Goal: Information Seeking & Learning: Learn about a topic

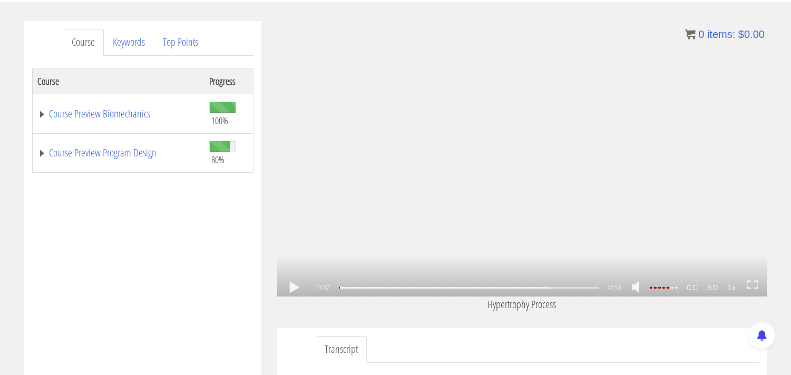
scroll to position [2196, 0]
click at [293, 288] on link at bounding box center [295, 288] width 18 height 0
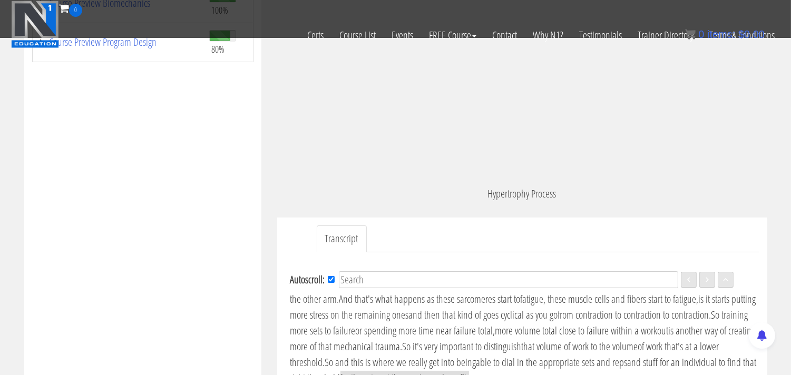
scroll to position [366, 0]
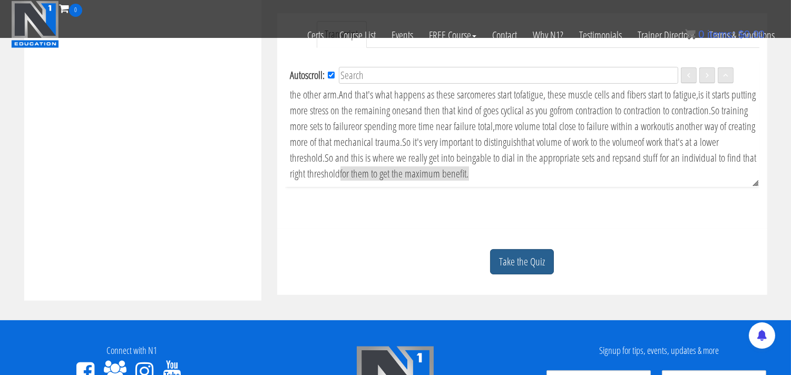
click at [509, 261] on link "Take the Quiz" at bounding box center [522, 262] width 64 height 26
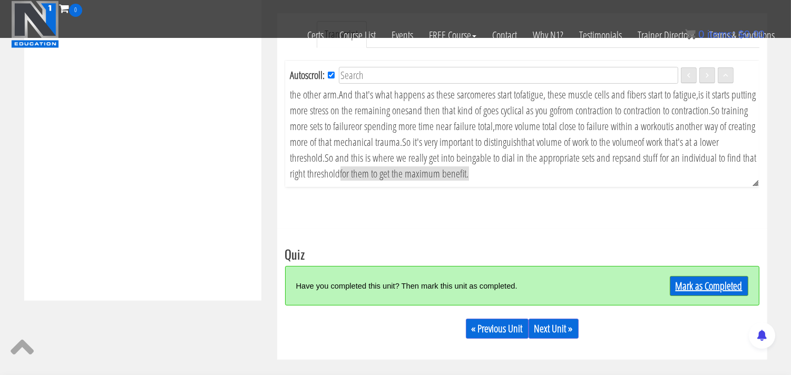
click at [704, 288] on link "Mark as Completed" at bounding box center [709, 286] width 79 height 20
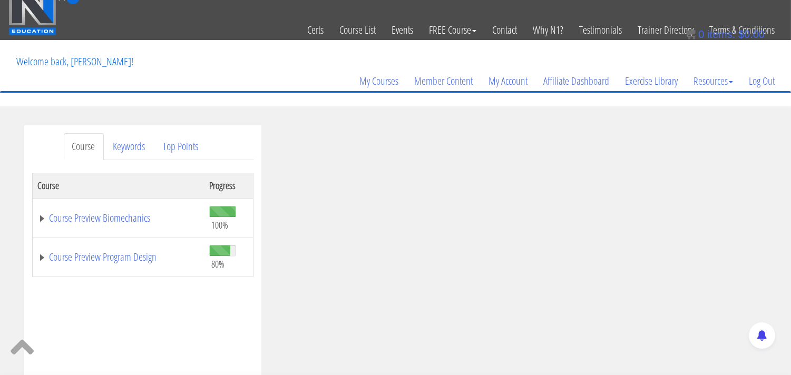
scroll to position [0, 0]
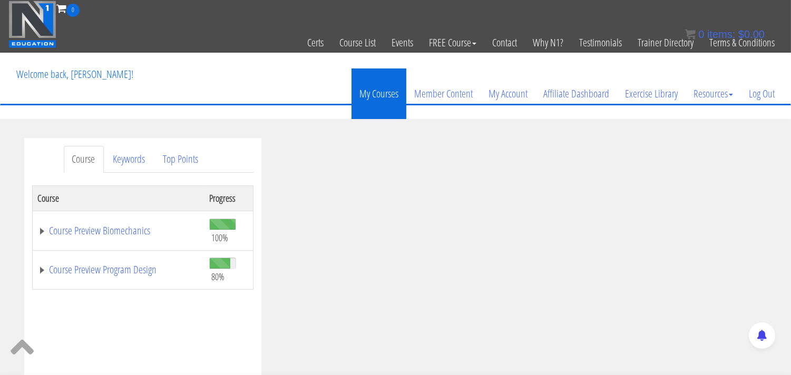
click at [369, 90] on link "My Courses" at bounding box center [379, 94] width 55 height 51
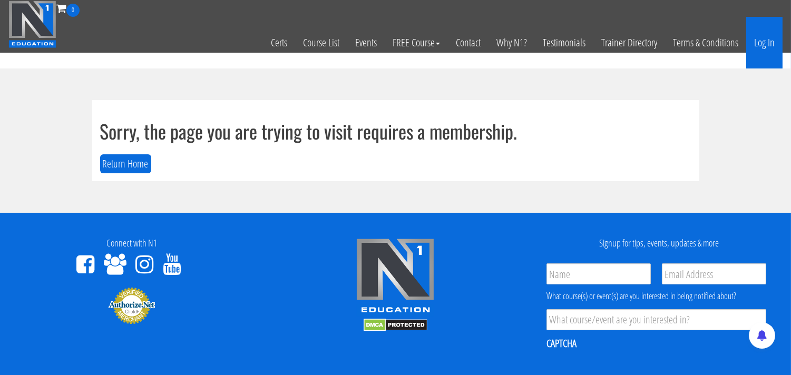
click at [766, 41] on link "Log In" at bounding box center [764, 43] width 36 height 52
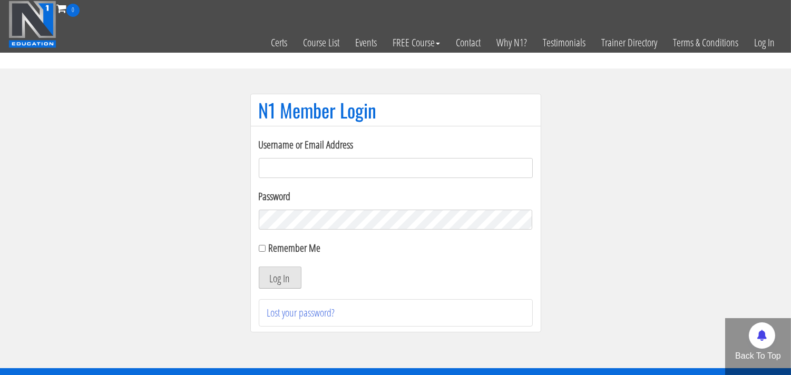
type input "[EMAIL_ADDRESS][DOMAIN_NAME]"
click at [282, 281] on button "Log In" at bounding box center [280, 278] width 43 height 22
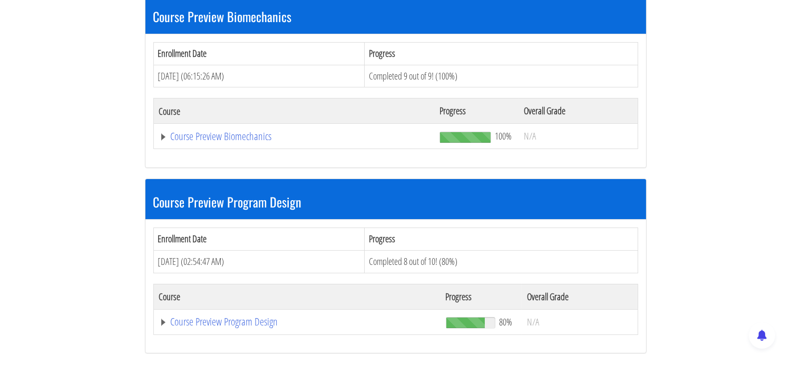
scroll to position [234, 0]
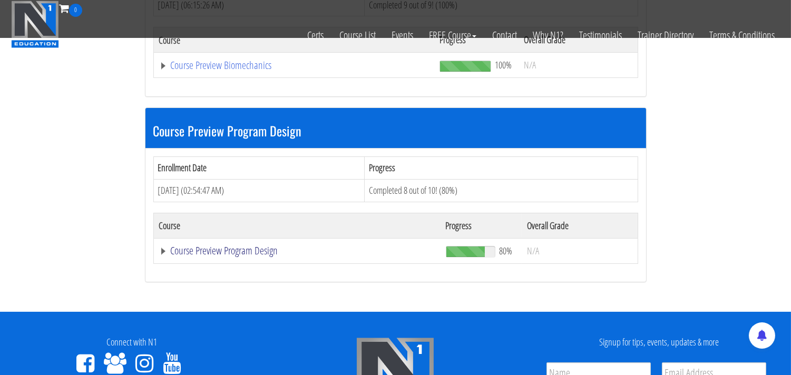
click at [217, 71] on link "Course Preview Program Design" at bounding box center [294, 65] width 270 height 11
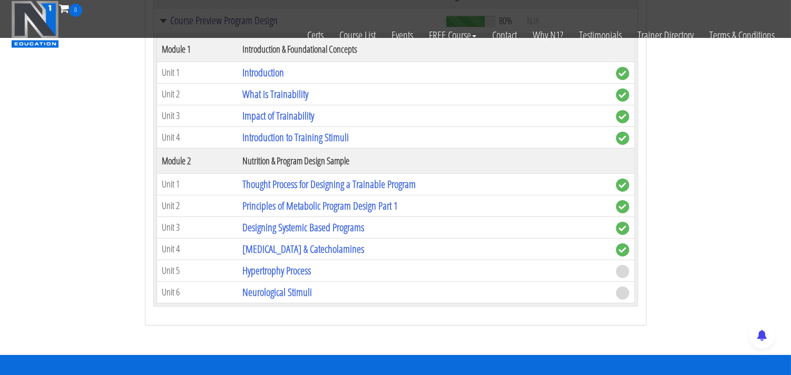
scroll to position [468, 0]
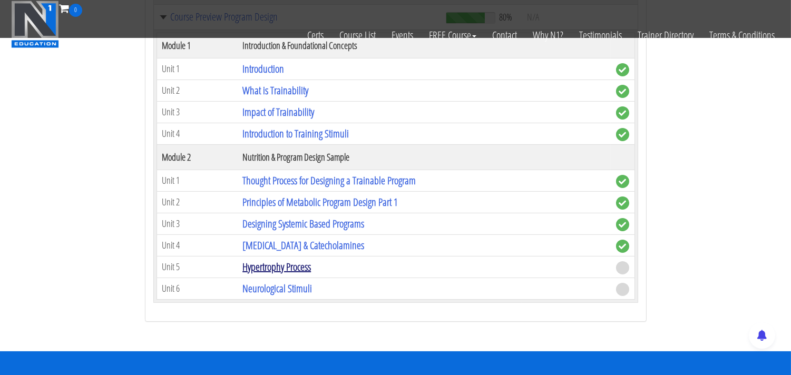
click at [294, 269] on link "Hypertrophy Process" at bounding box center [276, 267] width 69 height 14
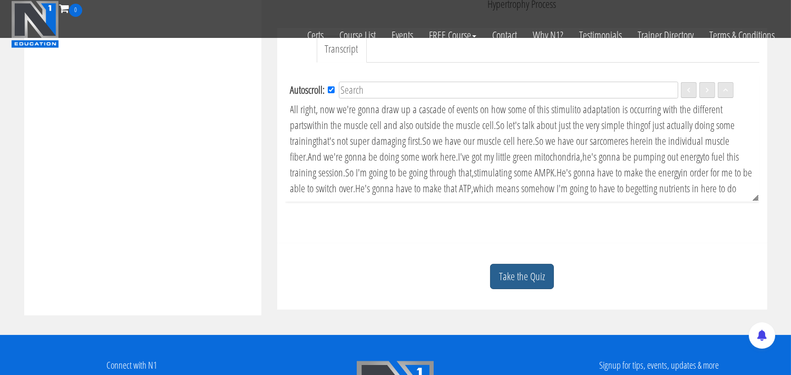
click at [513, 278] on link "Take the Quiz" at bounding box center [522, 277] width 64 height 26
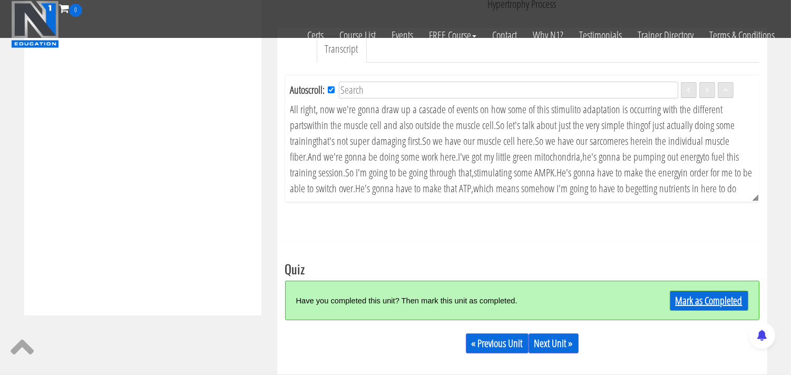
click at [704, 306] on link "Mark as Completed" at bounding box center [709, 301] width 79 height 20
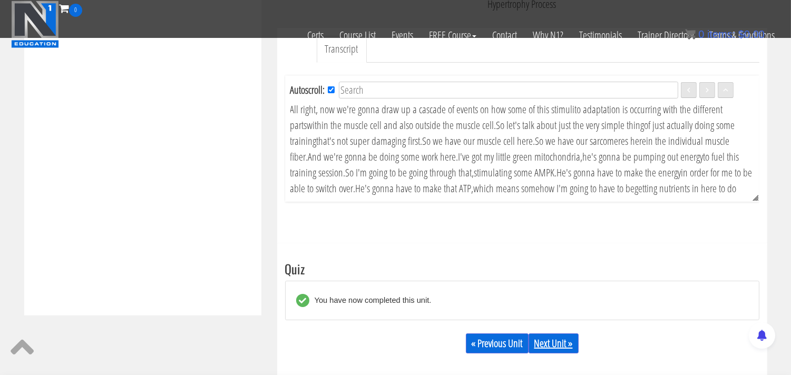
click at [549, 347] on link "Next Unit »" at bounding box center [554, 344] width 50 height 20
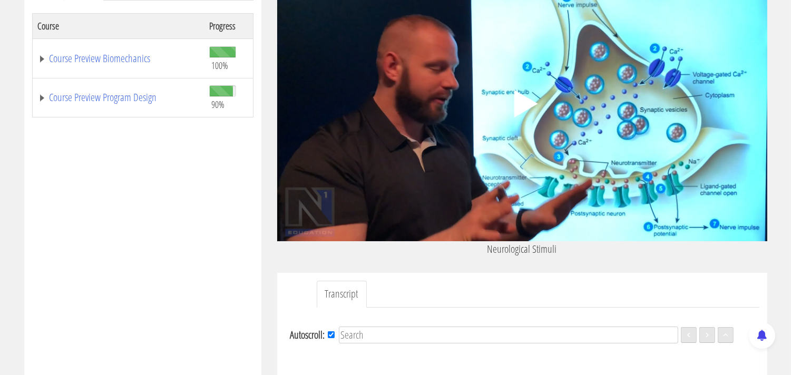
scroll to position [176, 0]
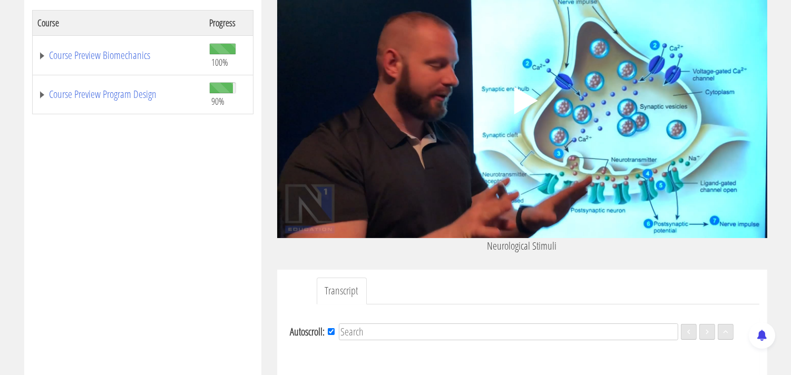
click at [526, 101] on polygon at bounding box center [526, 100] width 24 height 27
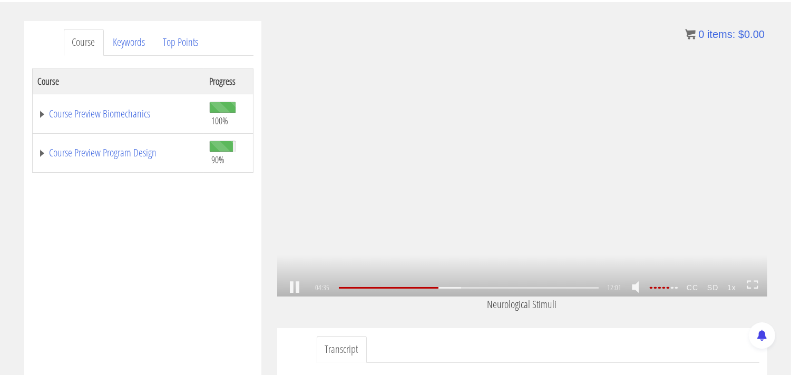
scroll to position [605, 0]
click at [294, 288] on link at bounding box center [295, 288] width 18 height 0
click at [289, 288] on link at bounding box center [295, 288] width 18 height 0
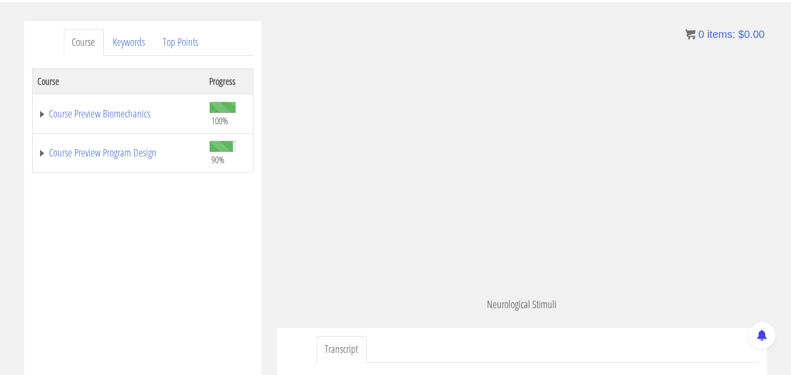
scroll to position [736, 0]
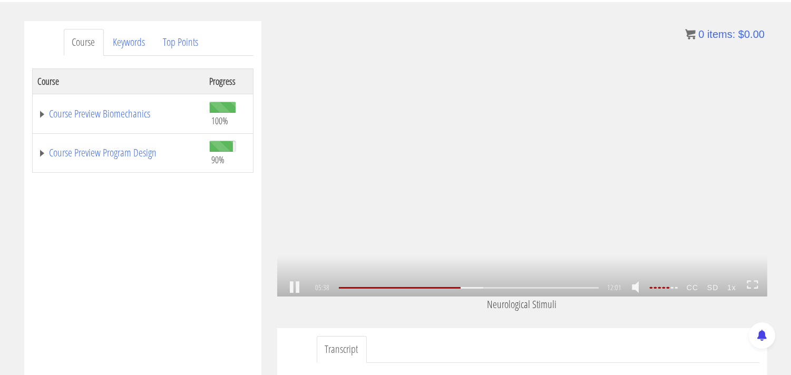
click at [294, 288] on link at bounding box center [295, 288] width 18 height 0
